Goal: Navigation & Orientation: Find specific page/section

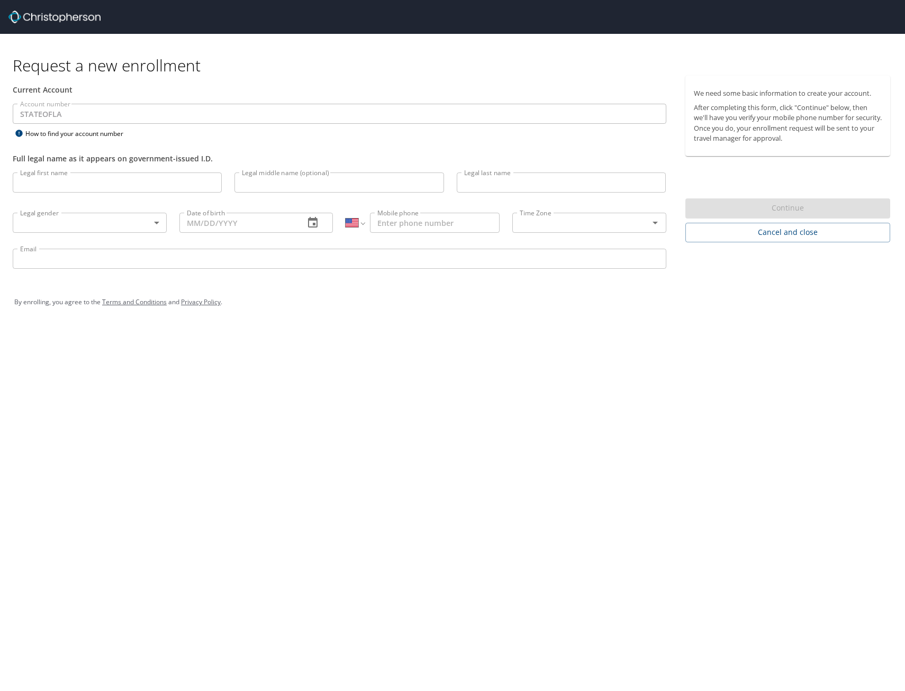
select select "US"
click at [769, 234] on span "Cancel and close" at bounding box center [788, 232] width 188 height 13
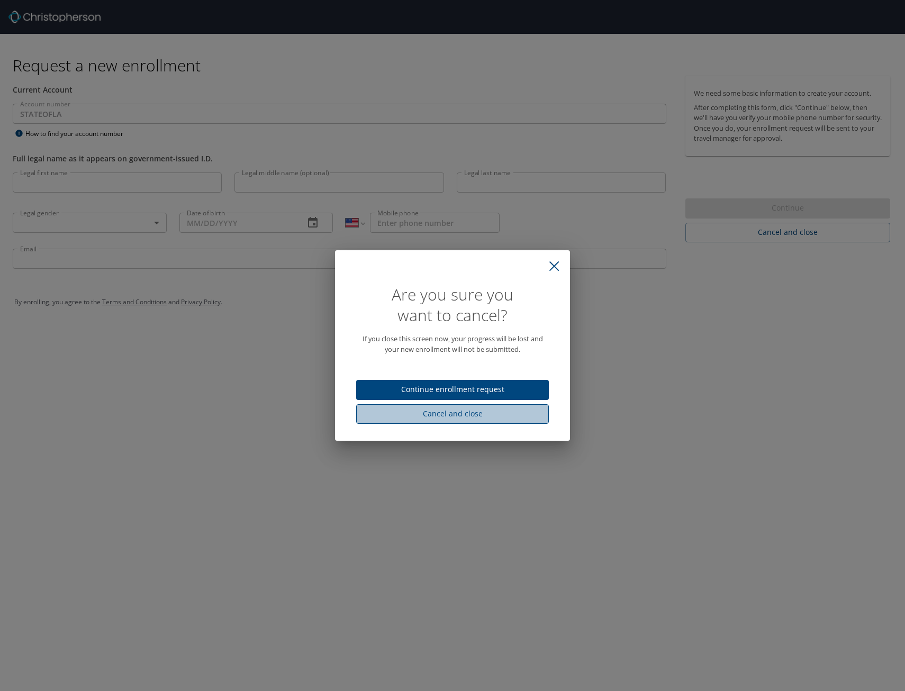
click at [462, 414] on span "Cancel and close" at bounding box center [452, 413] width 176 height 13
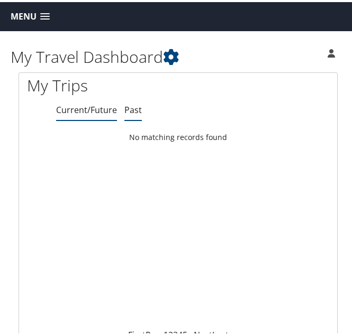
click at [138, 110] on link "Past" at bounding box center [132, 108] width 17 height 12
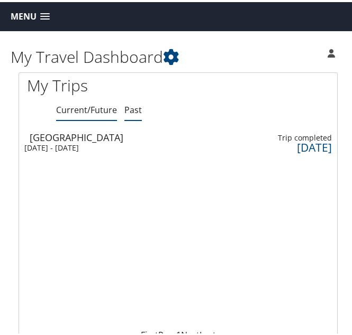
click at [95, 111] on link "Current/Future" at bounding box center [86, 108] width 61 height 12
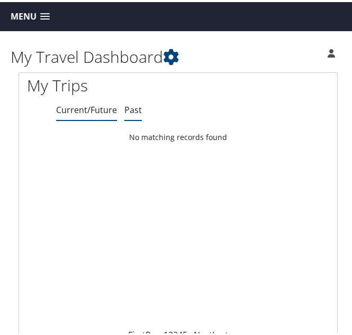
click at [133, 106] on link "Past" at bounding box center [132, 108] width 17 height 12
